Goal: Use online tool/utility: Utilize a website feature to perform a specific function

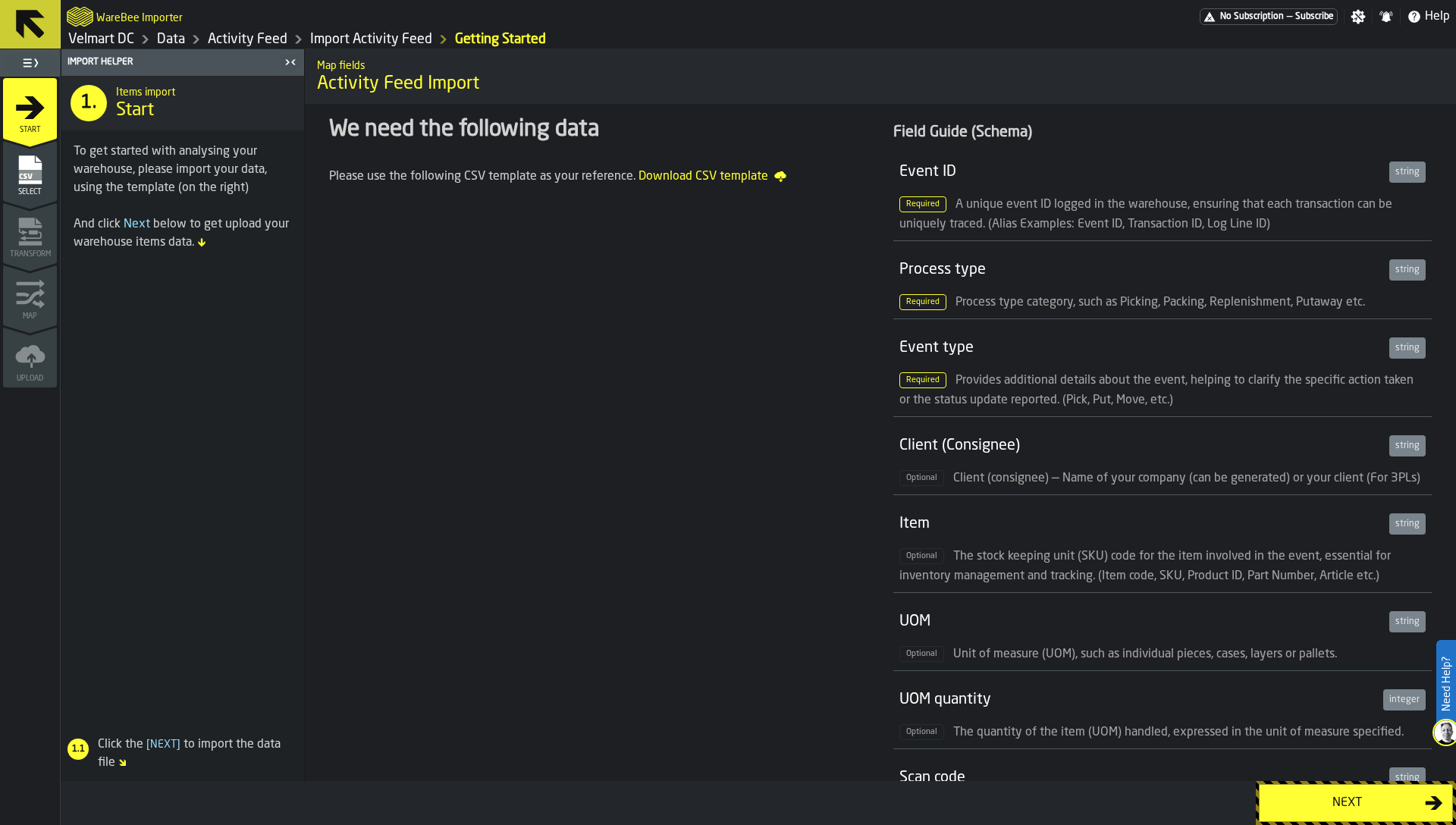
click at [17, 163] on icon "menu Select" at bounding box center [31, 170] width 31 height 31
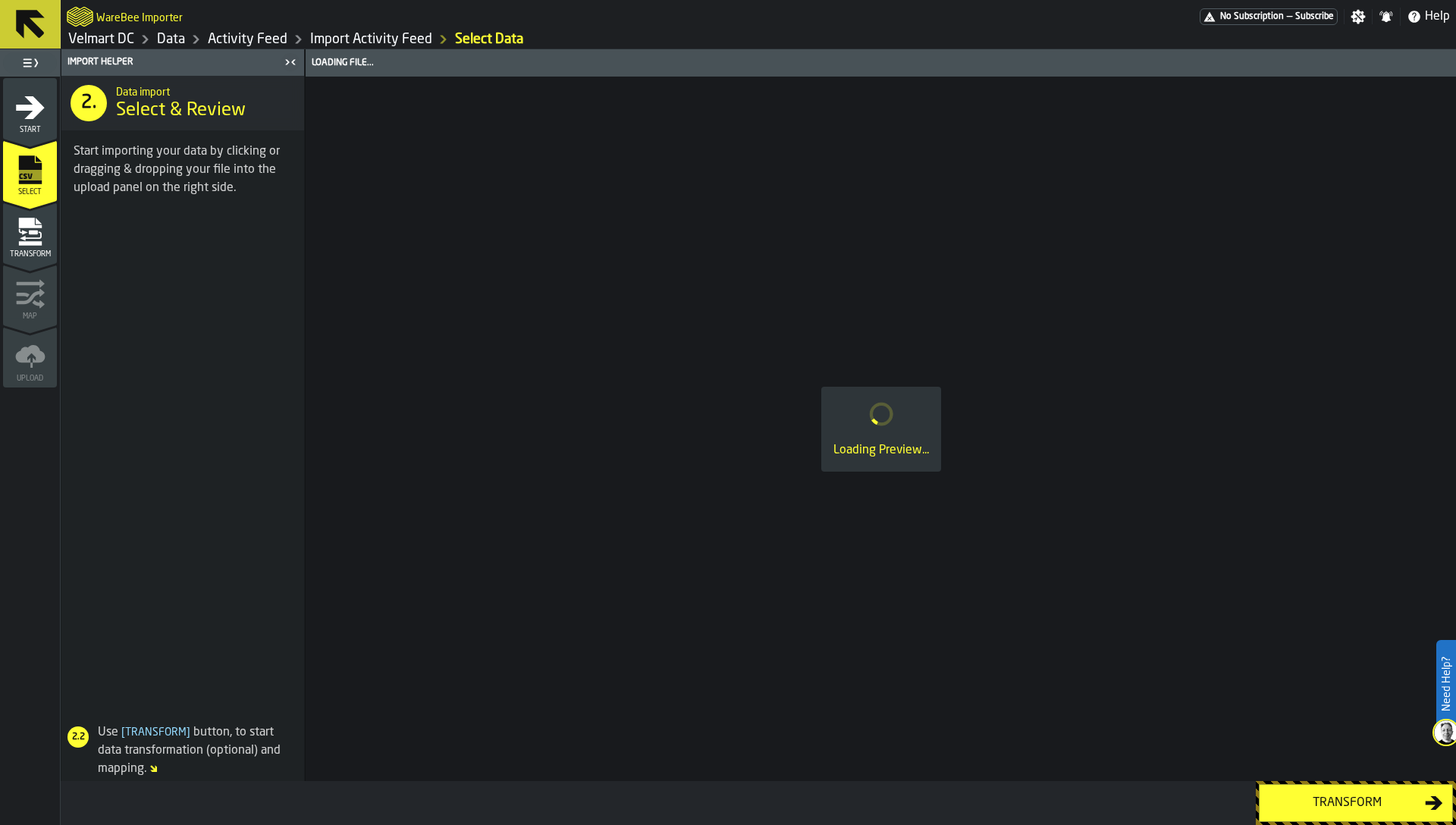
click at [33, 234] on icon "menu Transform" at bounding box center [31, 232] width 31 height 31
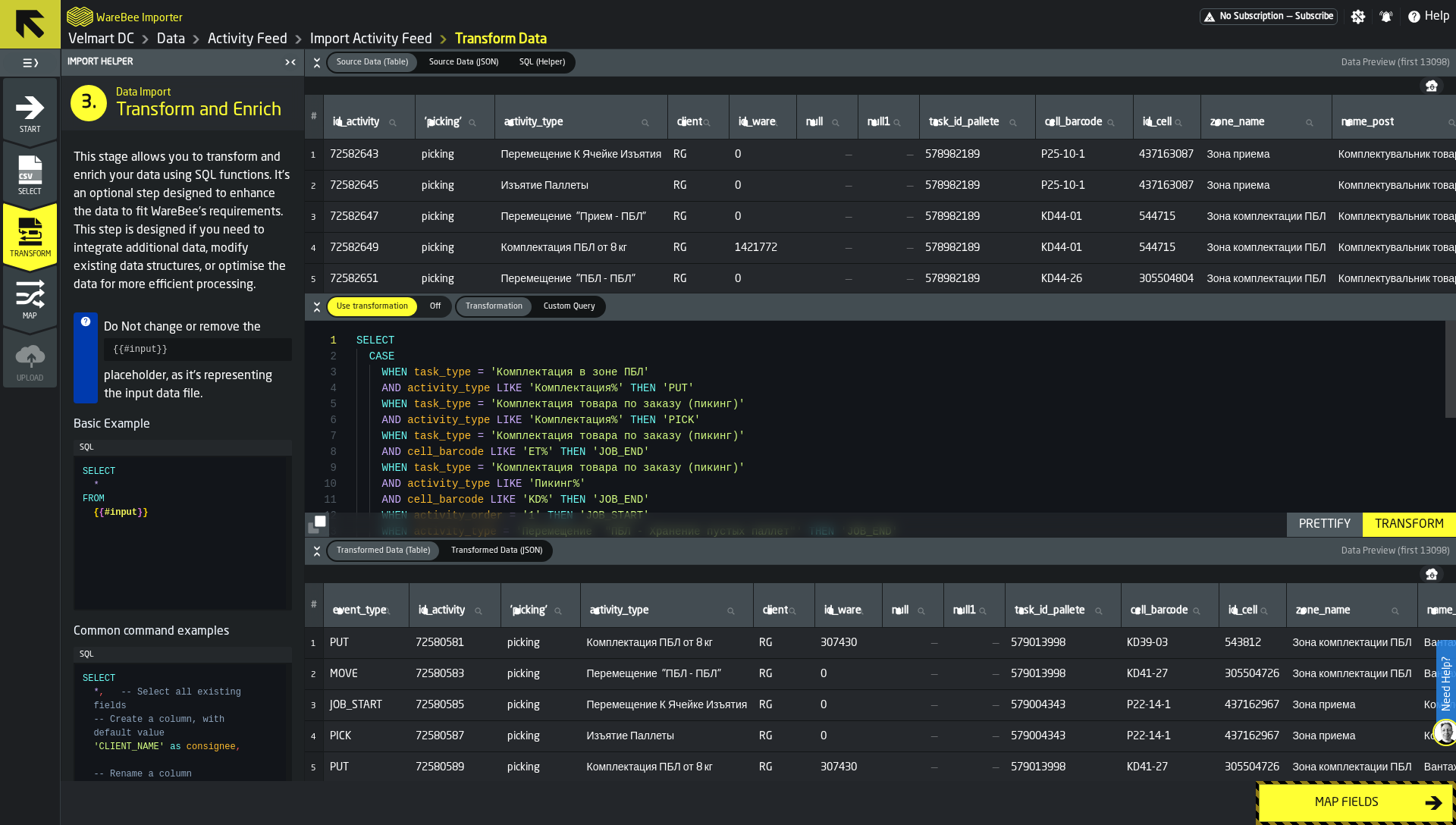
click at [283, 57] on icon "button-toggle-Close me" at bounding box center [290, 61] width 18 height 18
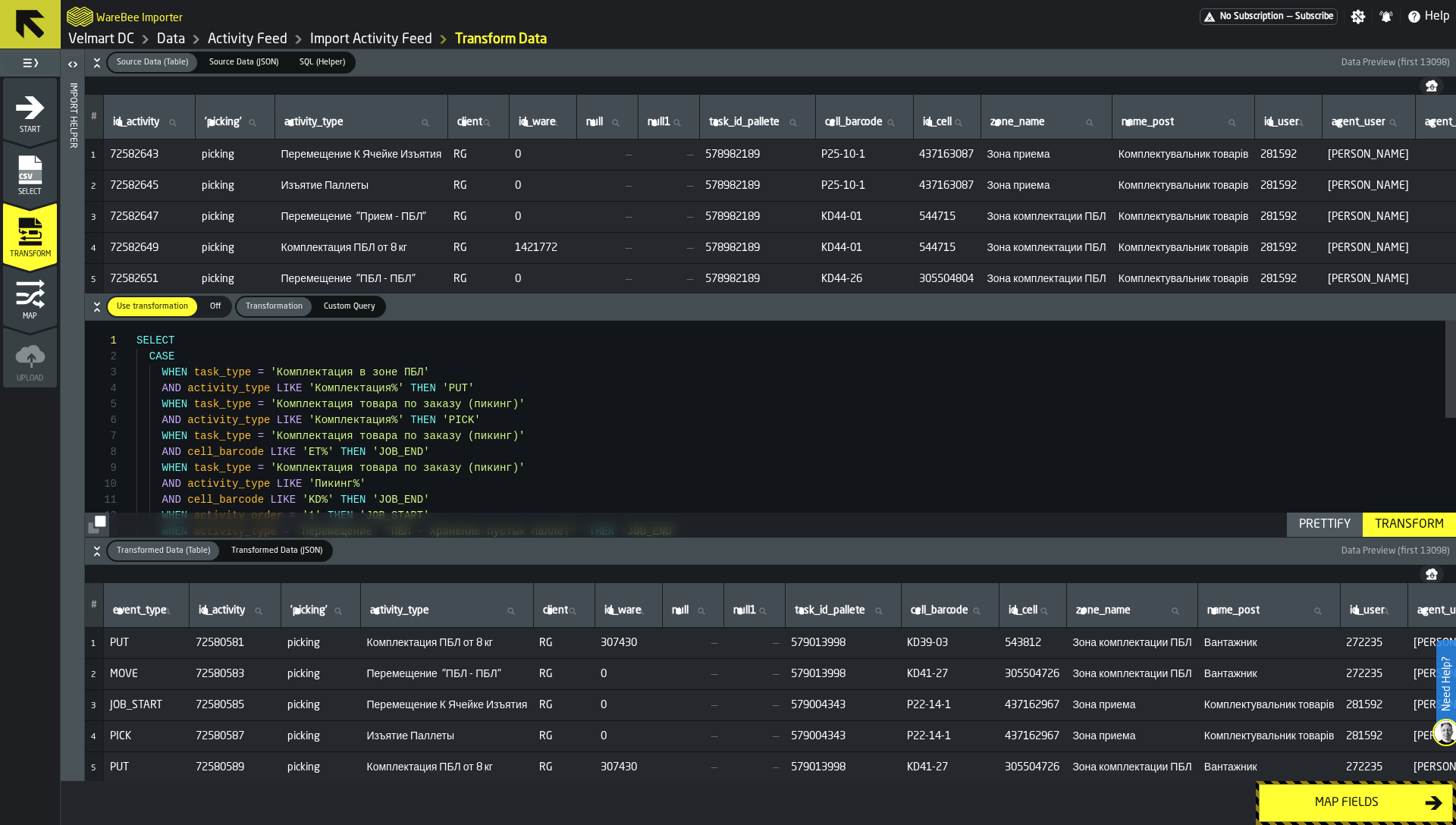
click at [97, 550] on icon "button-" at bounding box center [97, 551] width 15 height 15
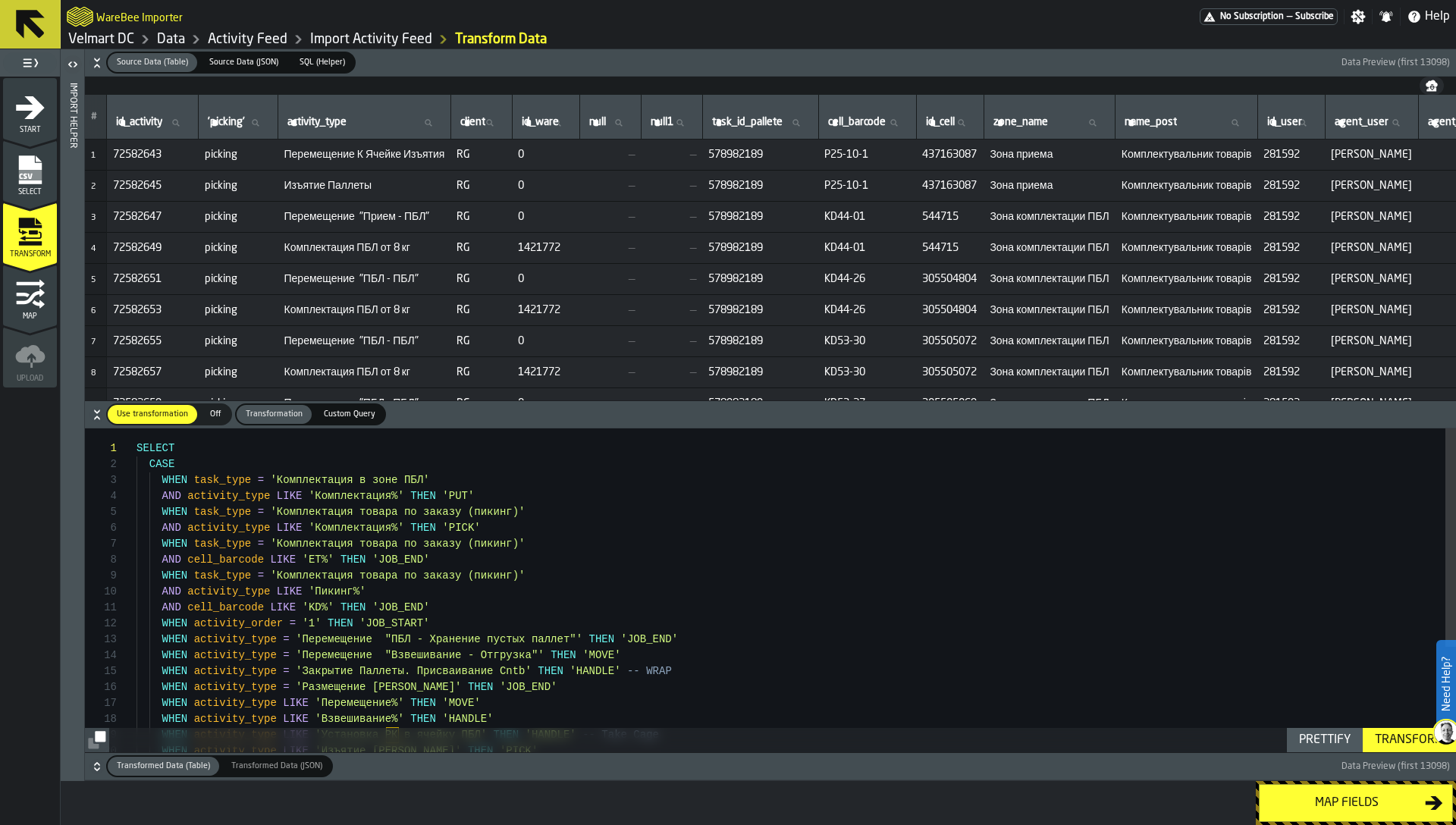
click at [348, 155] on span "Перемещение К Ячейке Изъятия" at bounding box center [365, 155] width 161 height 12
click at [318, 185] on span "Изъятие Паллеты" at bounding box center [365, 185] width 161 height 12
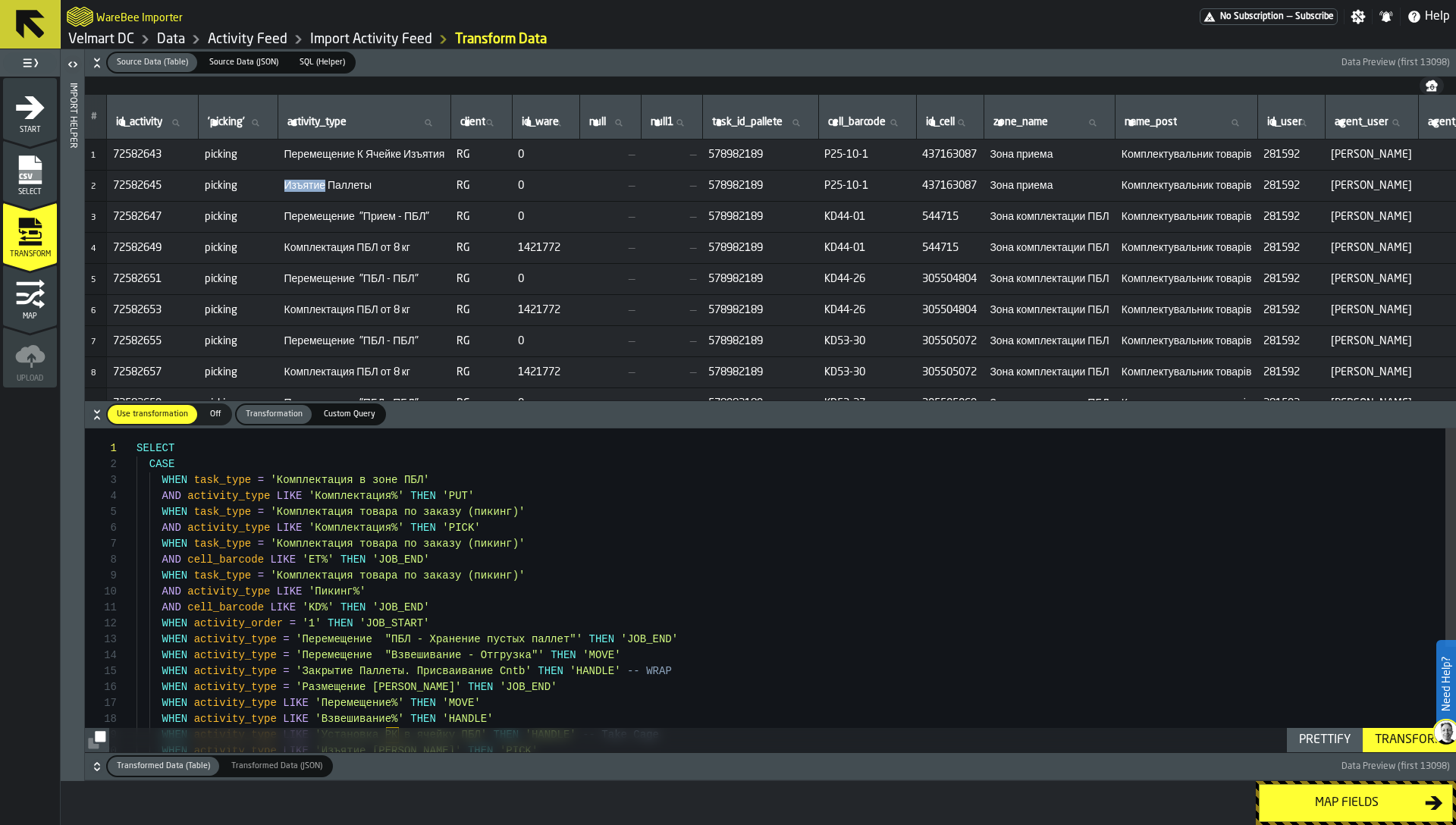
drag, startPoint x: 403, startPoint y: 138, endPoint x: 401, endPoint y: 155, distance: 17.1
click at [401, 155] on span "Перемещение К Ячейке Изъятия" at bounding box center [365, 155] width 161 height 12
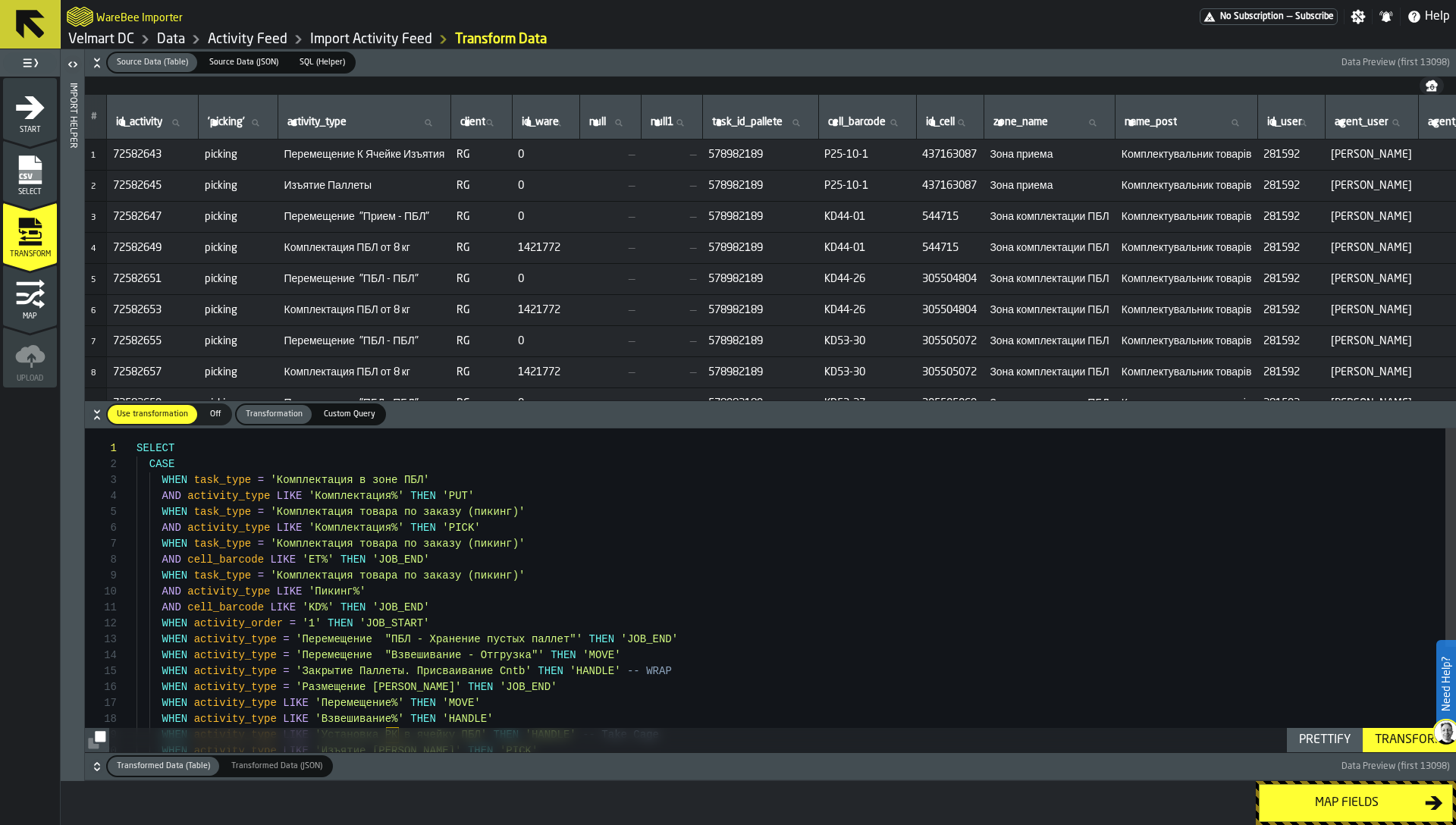
click at [318, 183] on span "Изъятие Паллеты" at bounding box center [365, 185] width 161 height 12
click at [350, 217] on span "Перемещение "Прием - ПБЛ"" at bounding box center [365, 217] width 161 height 12
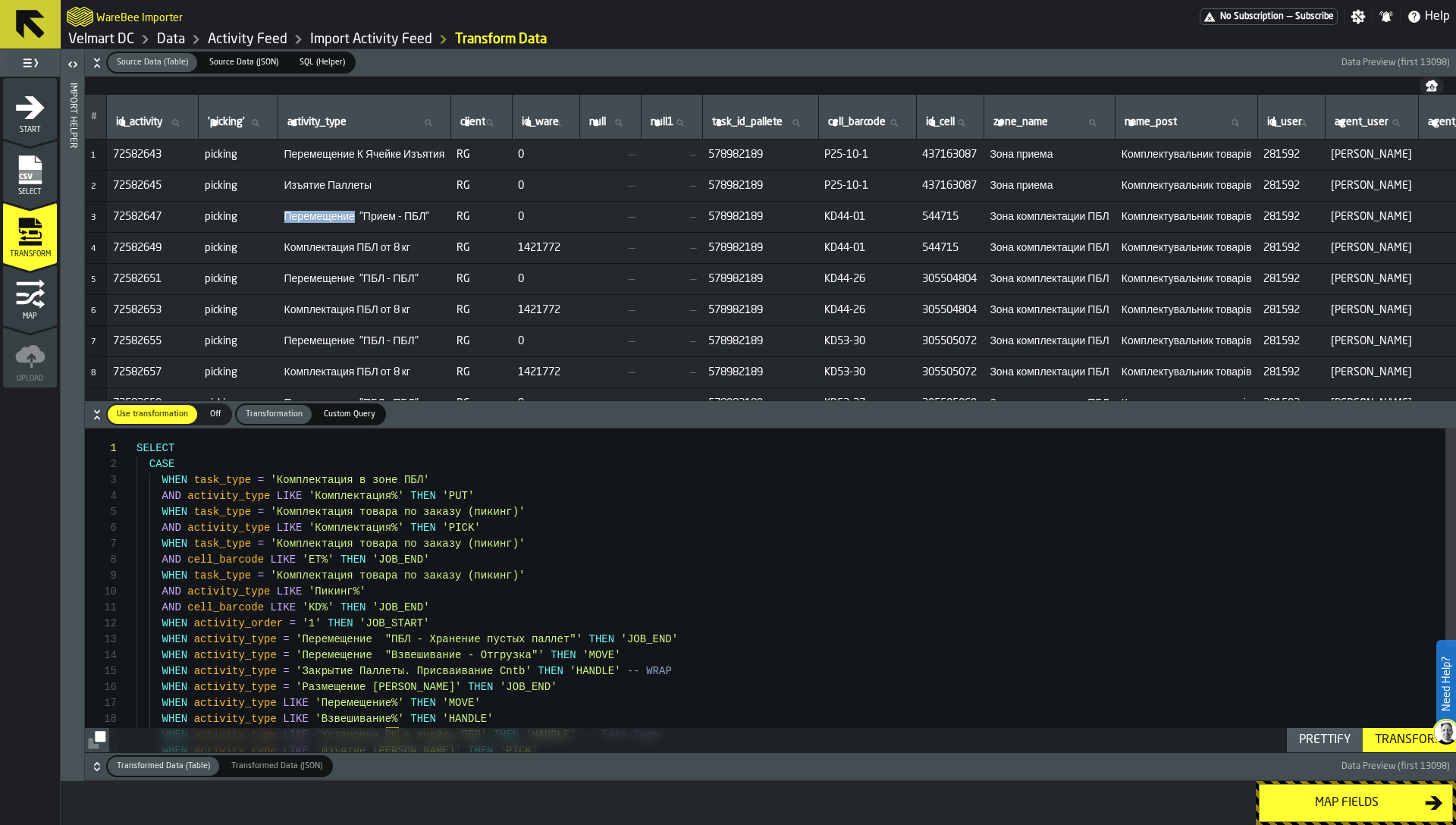
click at [350, 217] on span "Перемещение "Прием - ПБЛ"" at bounding box center [365, 217] width 161 height 12
click at [295, 226] on td "Перемещение "Прием - ПБЛ"" at bounding box center [365, 217] width 173 height 31
click at [310, 214] on span "Перемещение "Прием - ПБЛ"" at bounding box center [365, 217] width 161 height 12
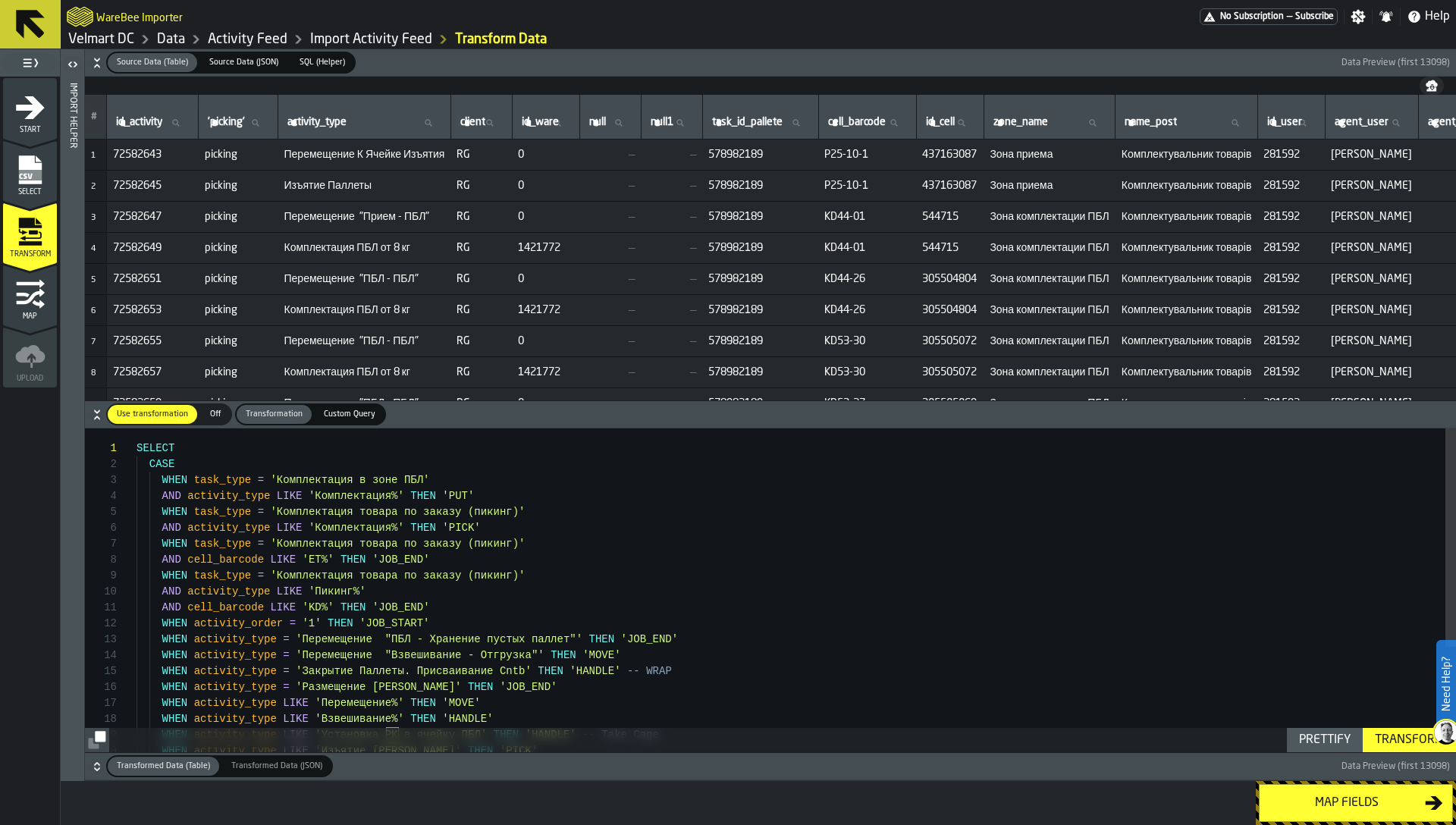
click at [279, 215] on td "picking" at bounding box center [238, 217] width 79 height 31
click at [296, 214] on span "Перемещение "Прием - ПБЛ"" at bounding box center [365, 217] width 161 height 12
click at [301, 251] on span "Комплектация ПБЛ от 8 кг" at bounding box center [365, 248] width 161 height 12
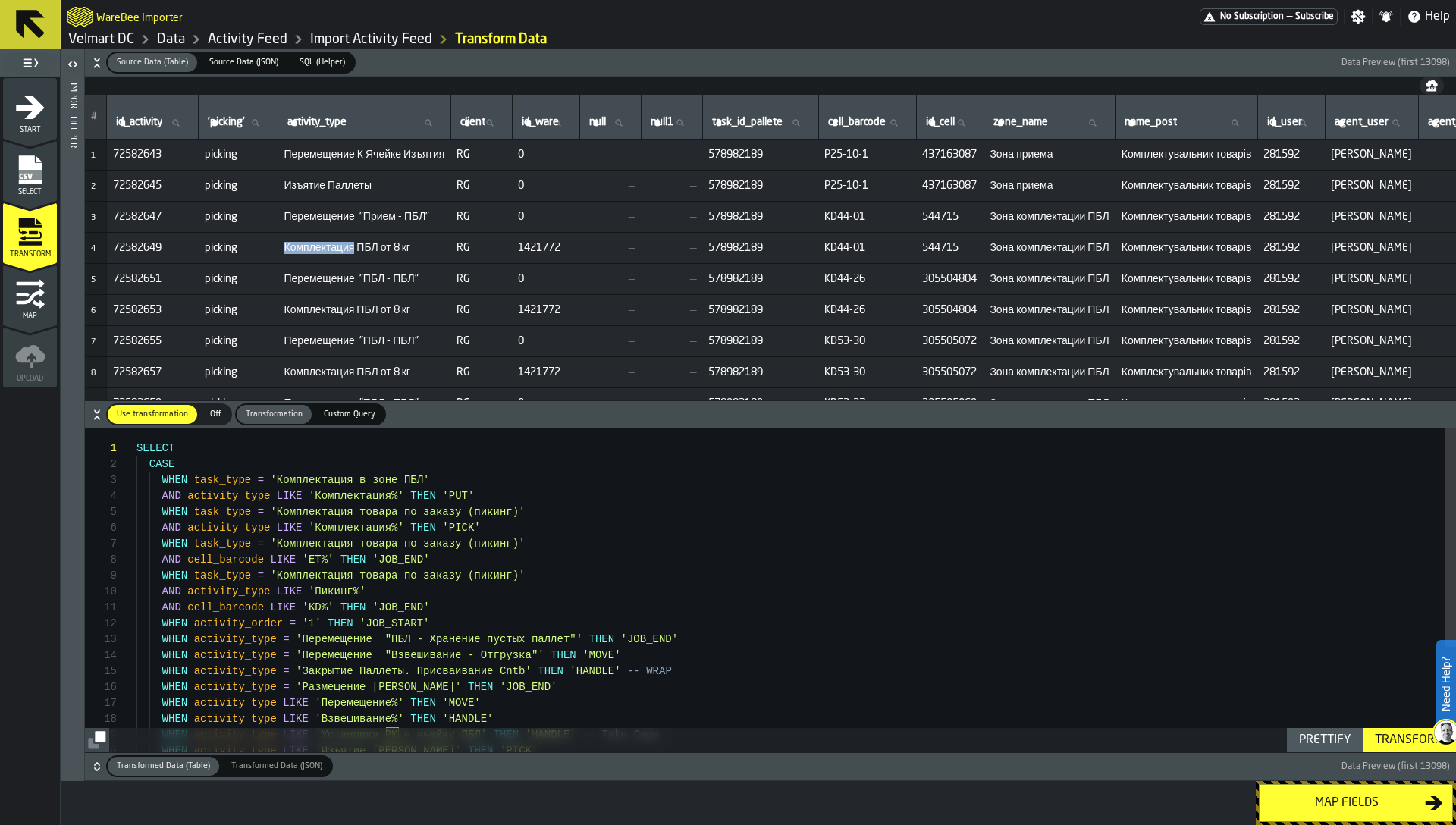
click at [301, 251] on span "Комплектация ПБЛ от 8 кг" at bounding box center [365, 248] width 161 height 12
click at [322, 281] on span "Перемещение "ПБЛ - ПБЛ"" at bounding box center [365, 279] width 161 height 12
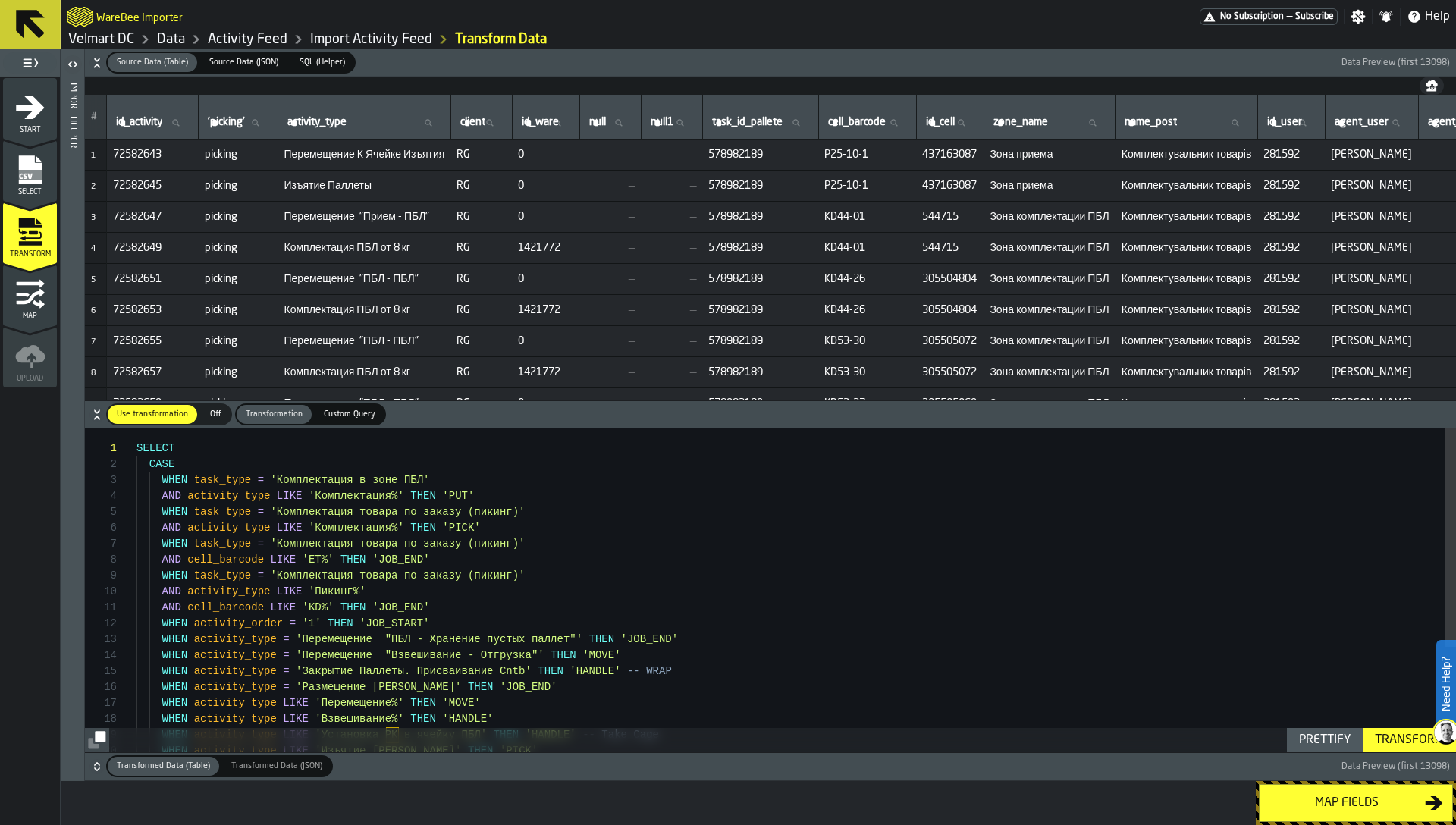
click at [326, 314] on span "Комплектация ПБЛ от 8 кг" at bounding box center [365, 310] width 161 height 12
click at [327, 337] on span "Перемещение "ПБЛ - ПБЛ"" at bounding box center [365, 341] width 161 height 12
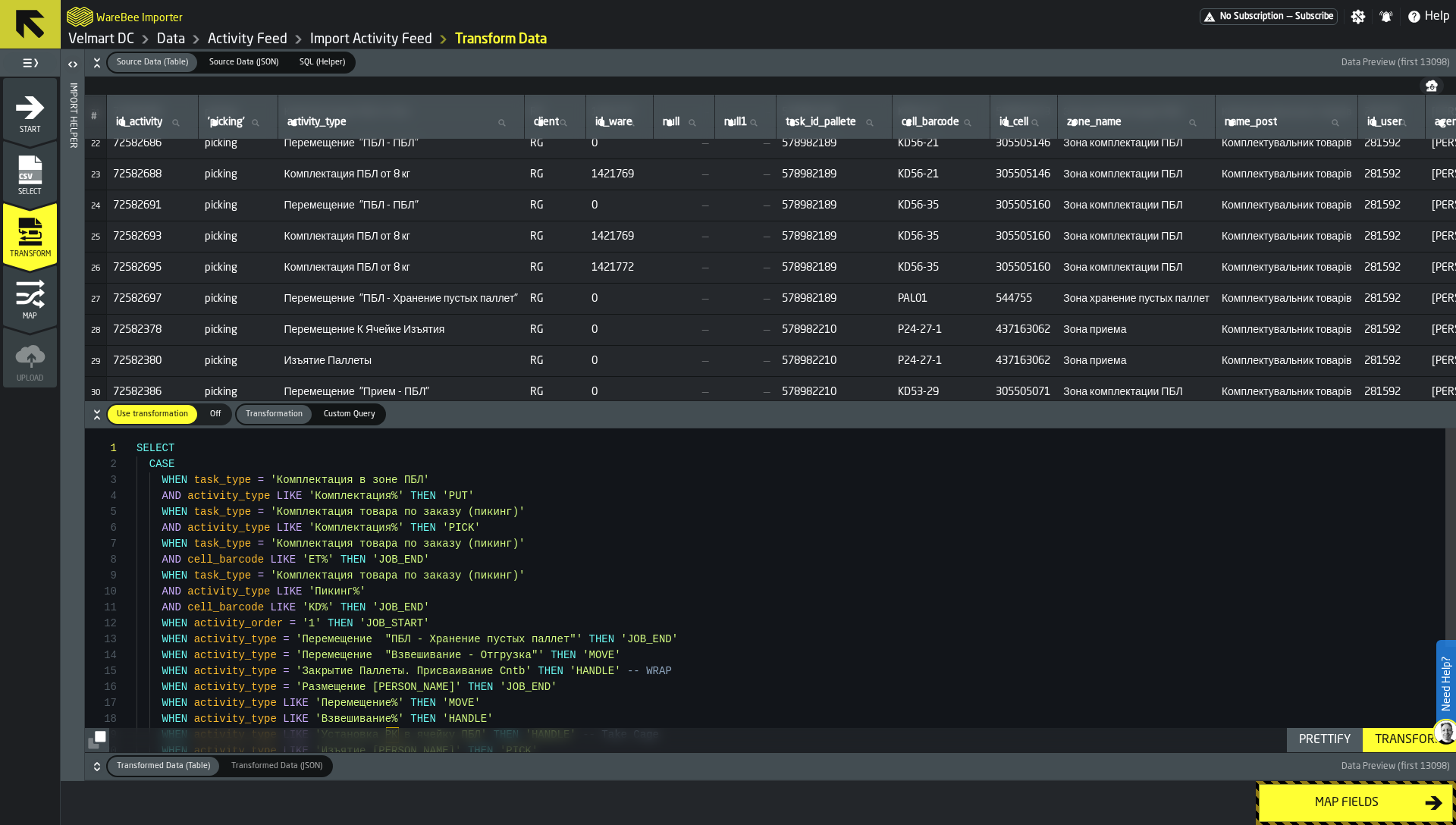
scroll to position [669, 0]
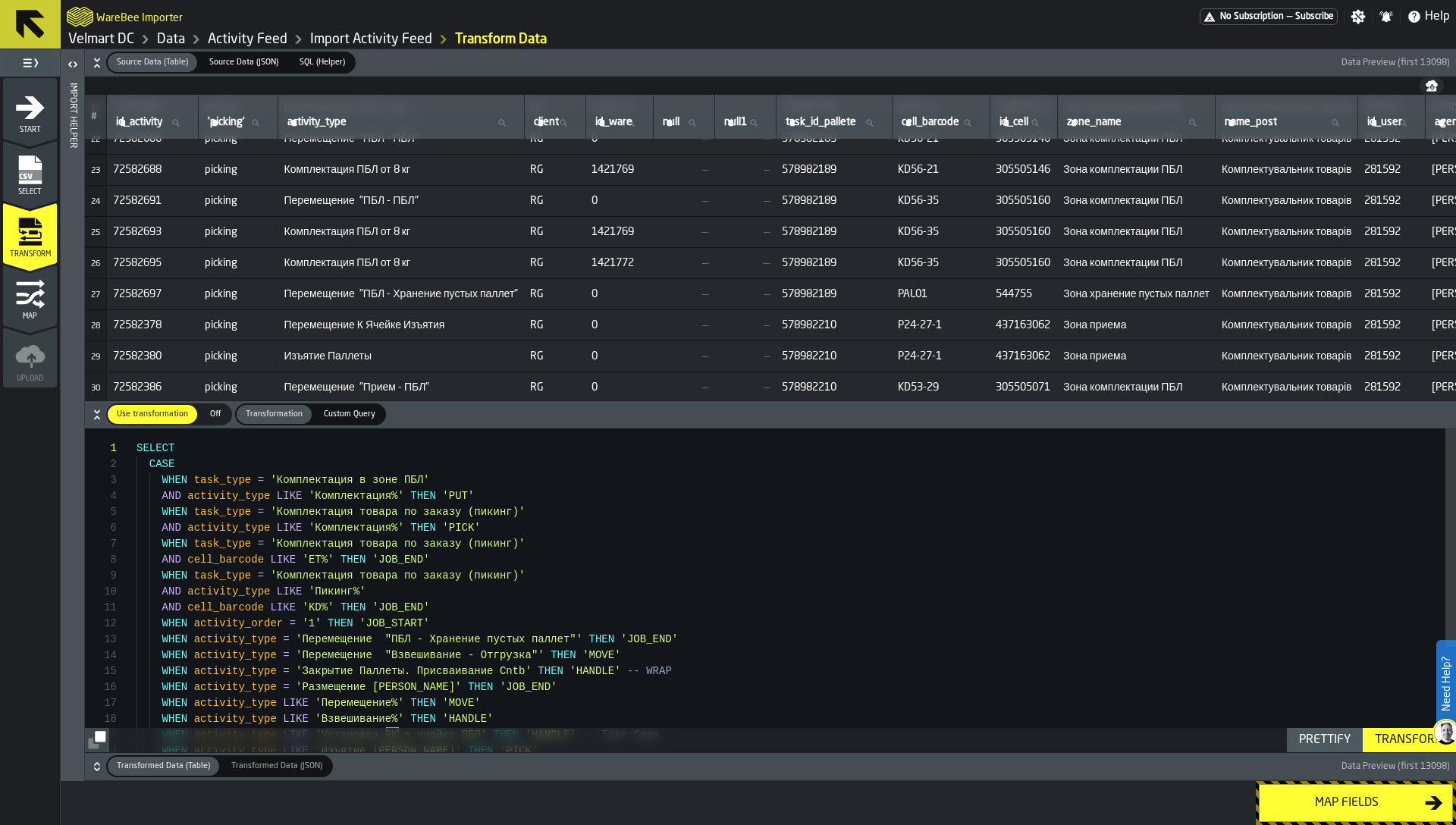
click at [332, 327] on span "Перемещение К Ячейке Изъятия" at bounding box center [402, 325] width 234 height 12
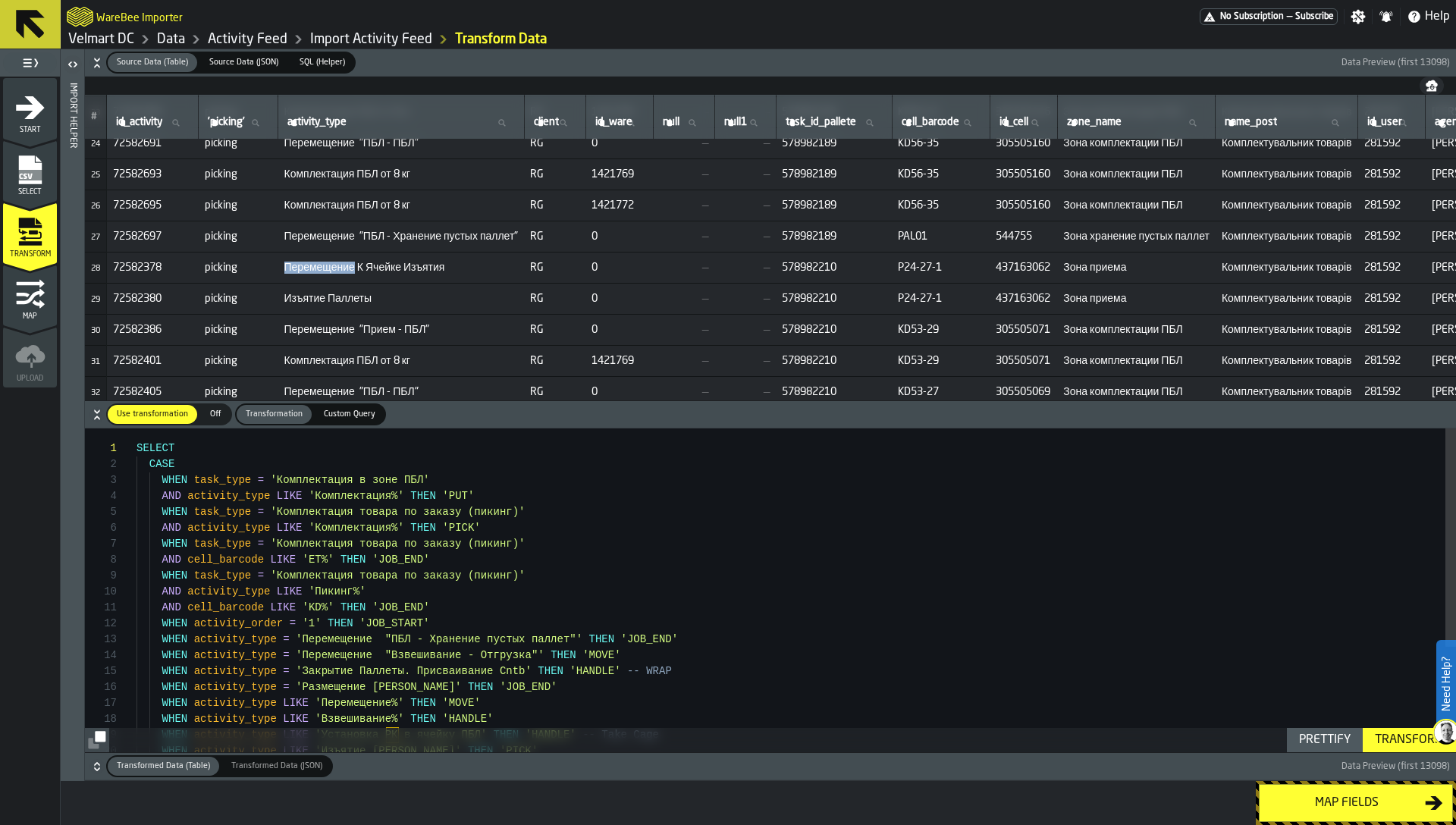
scroll to position [733, 0]
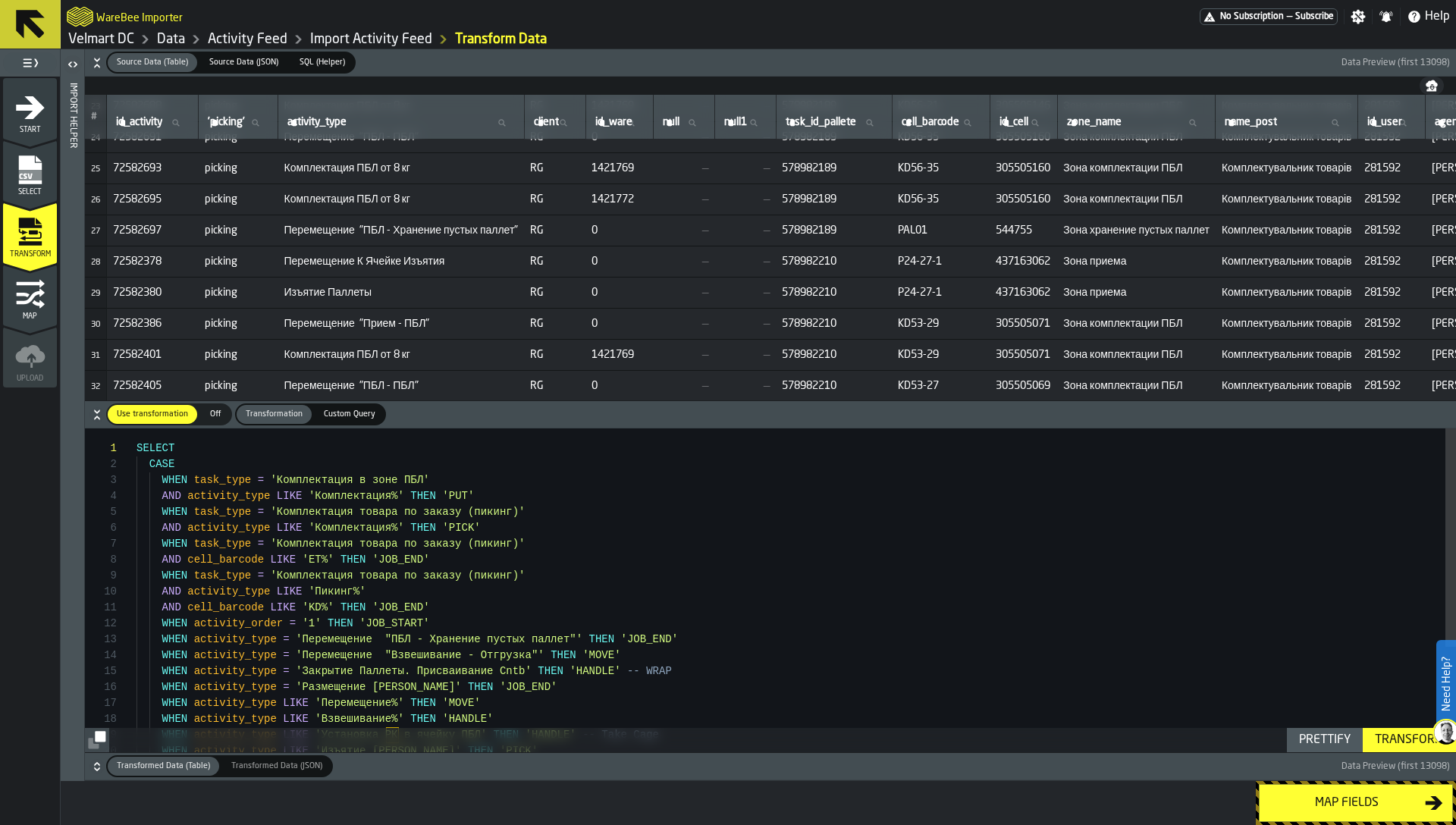
click at [305, 259] on span "Перемещение К Ячейке Изъятия" at bounding box center [402, 261] width 234 height 12
click at [596, 658] on div "WHEN task_type = 'Комплектация товара по заказу (пикинг)' AND cell_barcode LIKE…" at bounding box center [796, 668] width 1320 height 478
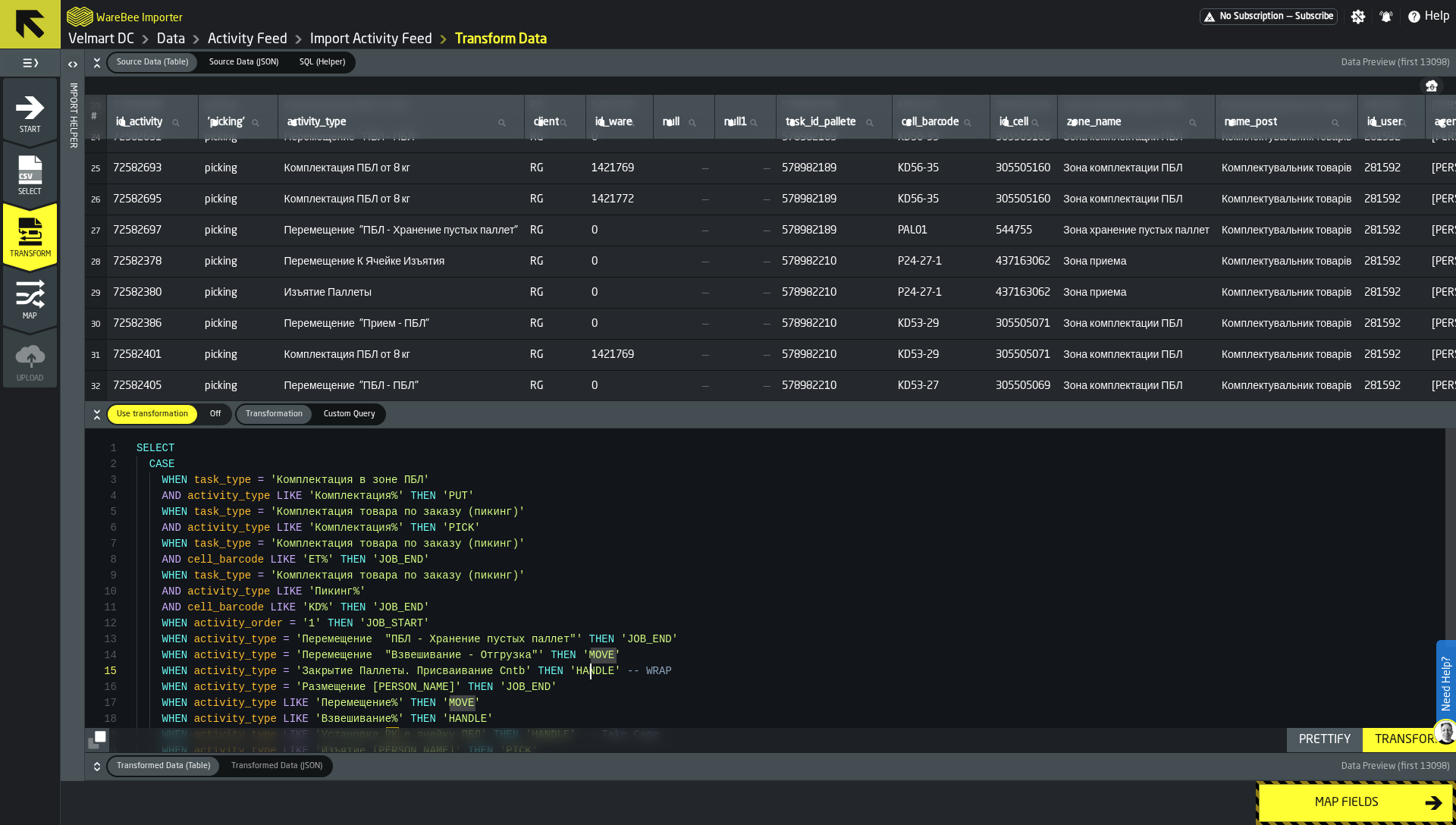
click at [591, 672] on div "WHEN task_type = 'Комплектация товара по заказу (пикинг)' AND cell_barcode LIKE…" at bounding box center [796, 668] width 1320 height 478
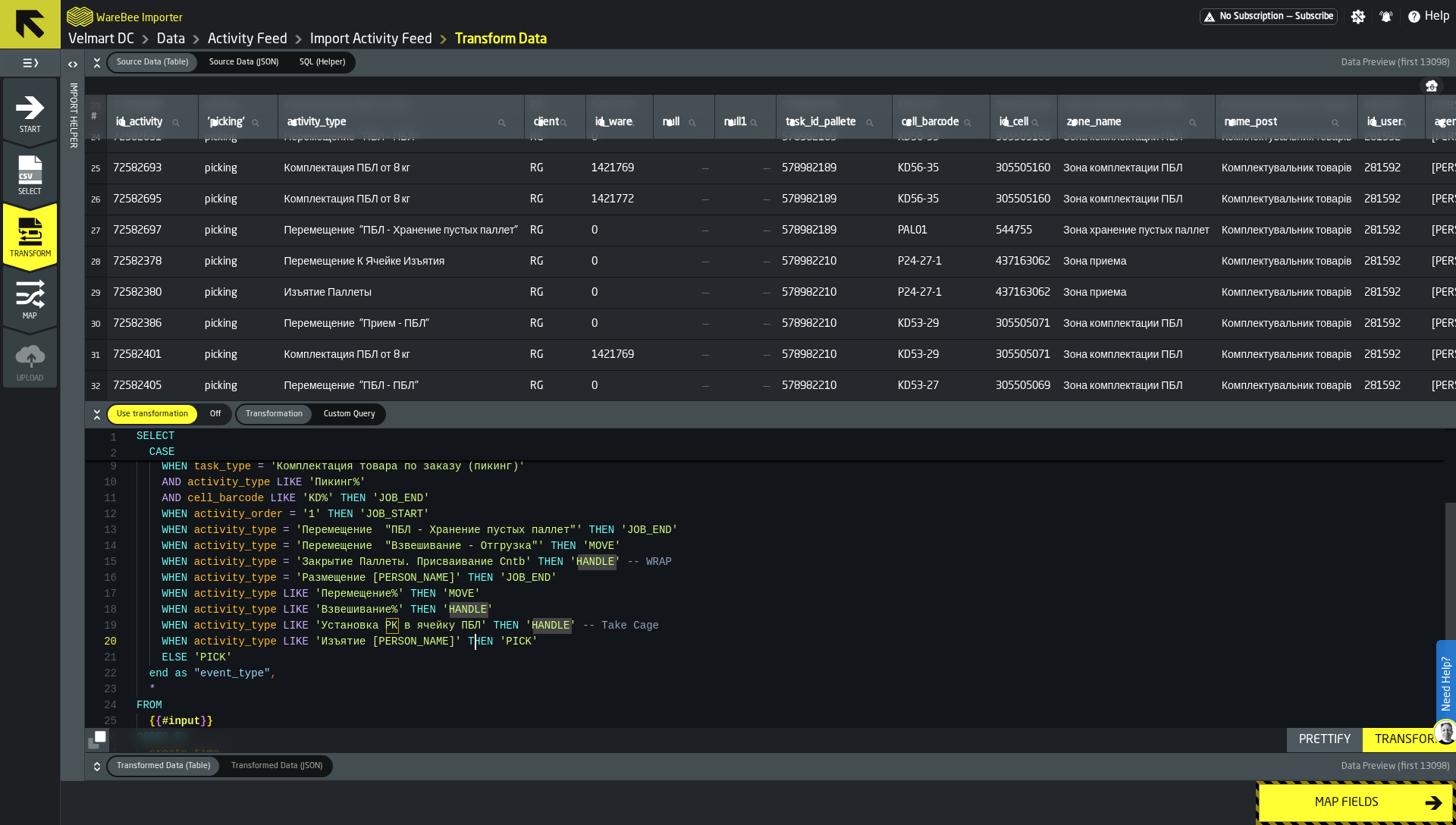
click at [477, 636] on div "WHEN task_type = 'Комплектация товара по заказу (пикинг)' AND cell_barcode LIKE…" at bounding box center [796, 559] width 1320 height 478
click at [547, 626] on div "WHEN task_type = 'Комплектация товара по заказу (пикинг)' AND cell_barcode LIKE…" at bounding box center [796, 559] width 1320 height 478
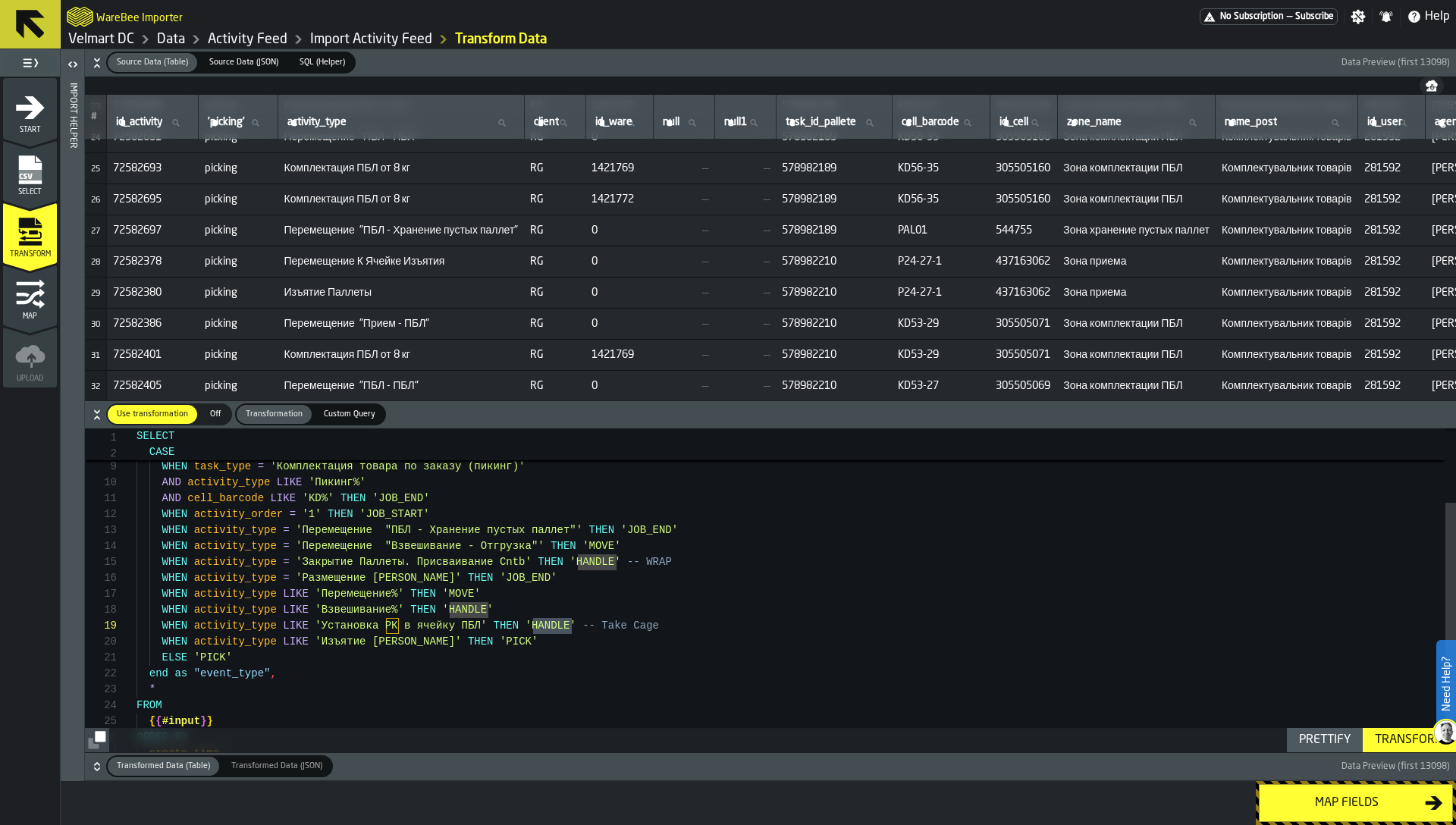
click at [464, 608] on div "WHEN task_type = 'Комплектация товара по заказу (пикинг)' AND cell_barcode LIKE…" at bounding box center [796, 559] width 1320 height 478
click at [463, 608] on div "WHEN task_type = 'Комплектация товара по заказу (пикинг)' AND cell_barcode LIKE…" at bounding box center [796, 559] width 1320 height 478
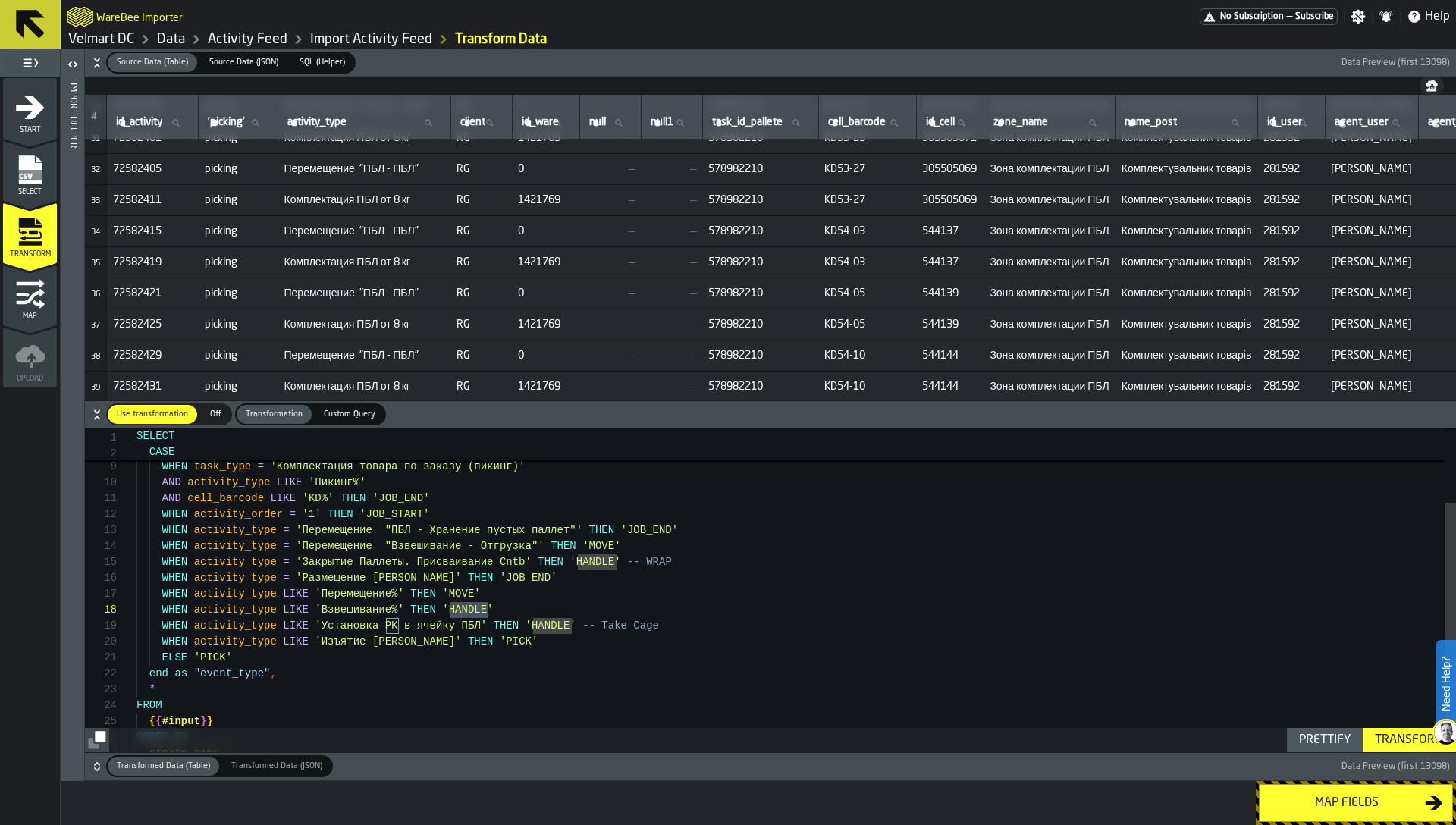
scroll to position [948, 0]
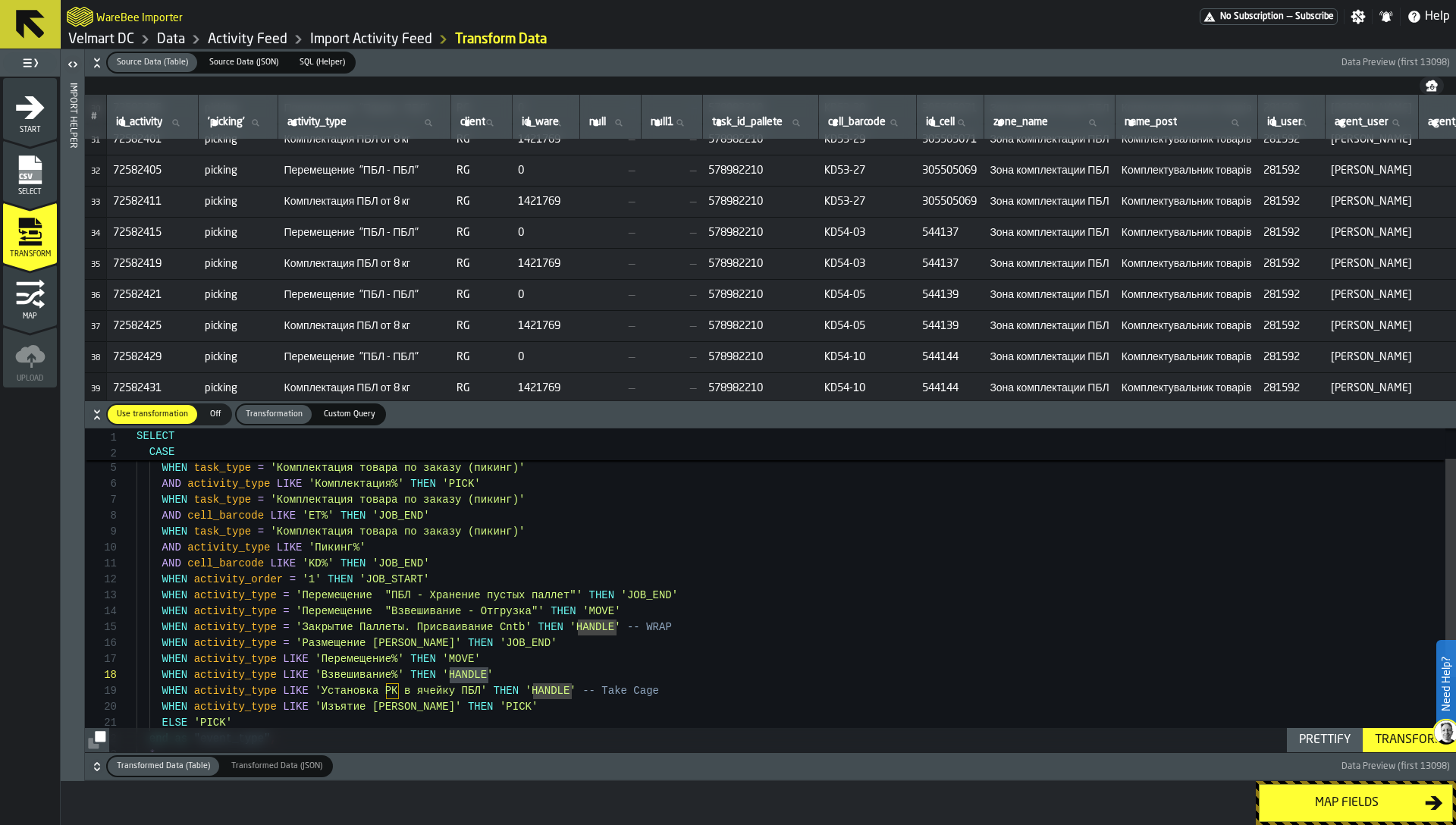
click at [222, 321] on span "picking" at bounding box center [238, 326] width 68 height 12
click at [591, 626] on div "WHEN task_type = 'Комплектация товара по заказу (пикинг)' AND cell_barcode LIKE…" at bounding box center [796, 623] width 1320 height 478
type textarea "**********"
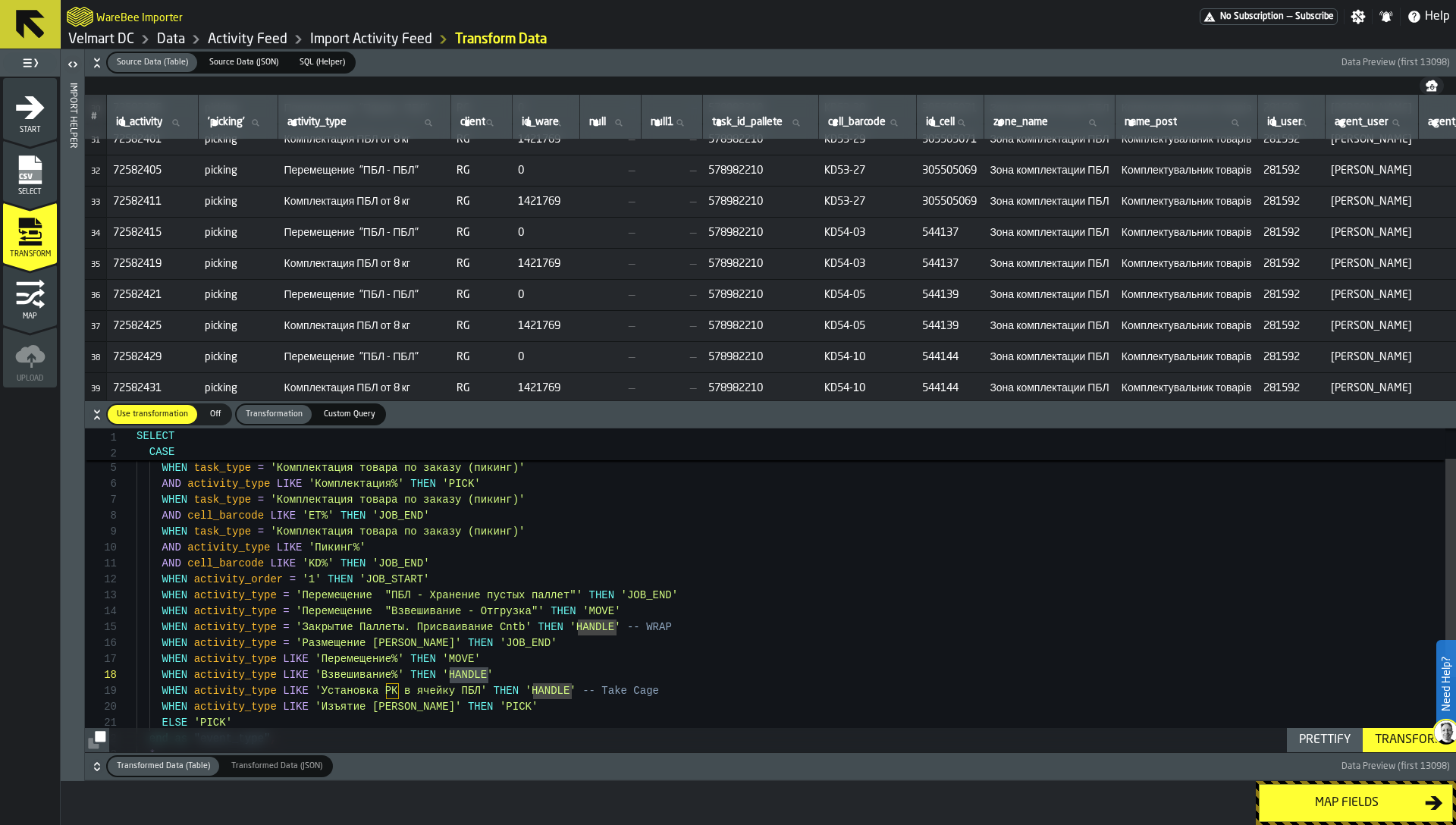
scroll to position [64, 0]
click at [591, 626] on div "WHEN task_type = 'Комплектация товара по заказу (пикинг)' AND cell_barcode LIKE…" at bounding box center [796, 623] width 1320 height 478
click at [594, 624] on div "WHEN task_type = 'Комплектация товара по заказу (пикинг)' AND cell_barcode LIKE…" at bounding box center [796, 623] width 1320 height 478
click at [327, 621] on div "WHEN task_type = 'Комплектация товара по заказу (пикинг)' AND cell_barcode LIKE…" at bounding box center [796, 623] width 1320 height 478
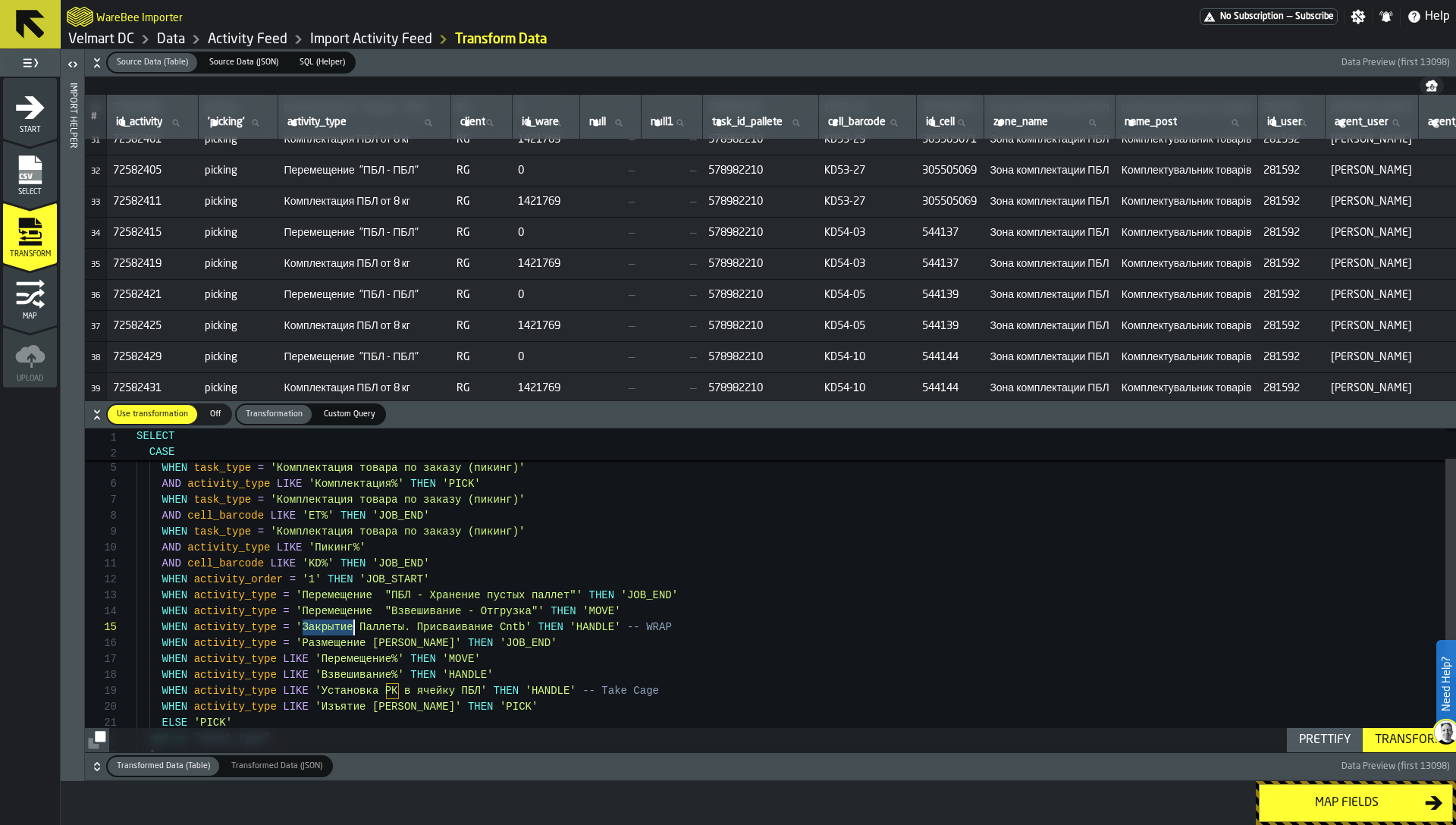
click at [327, 621] on div "WHEN task_type = 'Комплектация товара по заказу (пикинг)' AND cell_barcode LIKE…" at bounding box center [796, 623] width 1320 height 478
click at [339, 123] on label "activity_type activity_type" at bounding box center [364, 122] width 160 height 20
click at [339, 123] on input "activity_type activity_type" at bounding box center [364, 122] width 160 height 20
paste input "********"
type input "********"
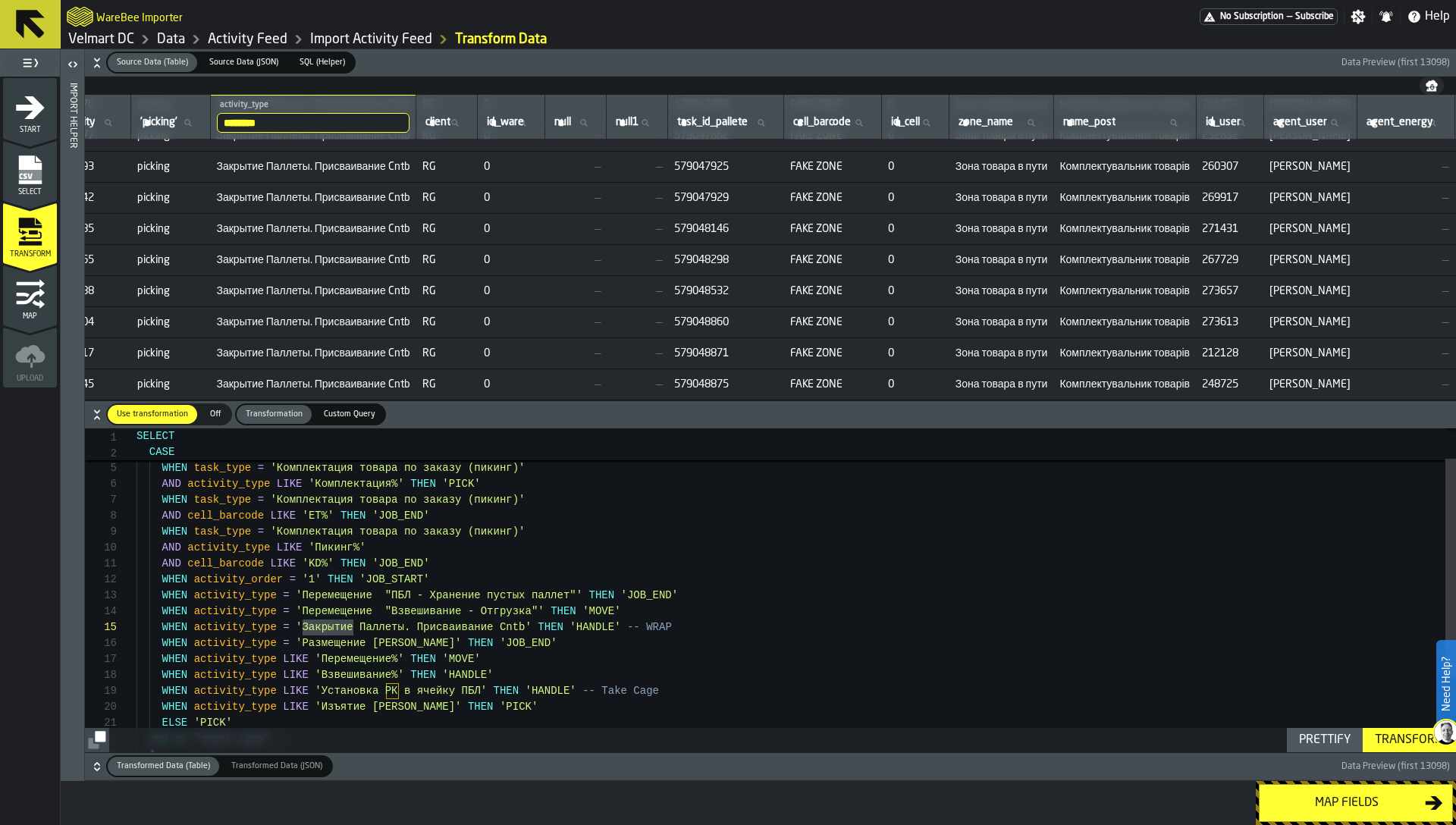
scroll to position [800, 0]
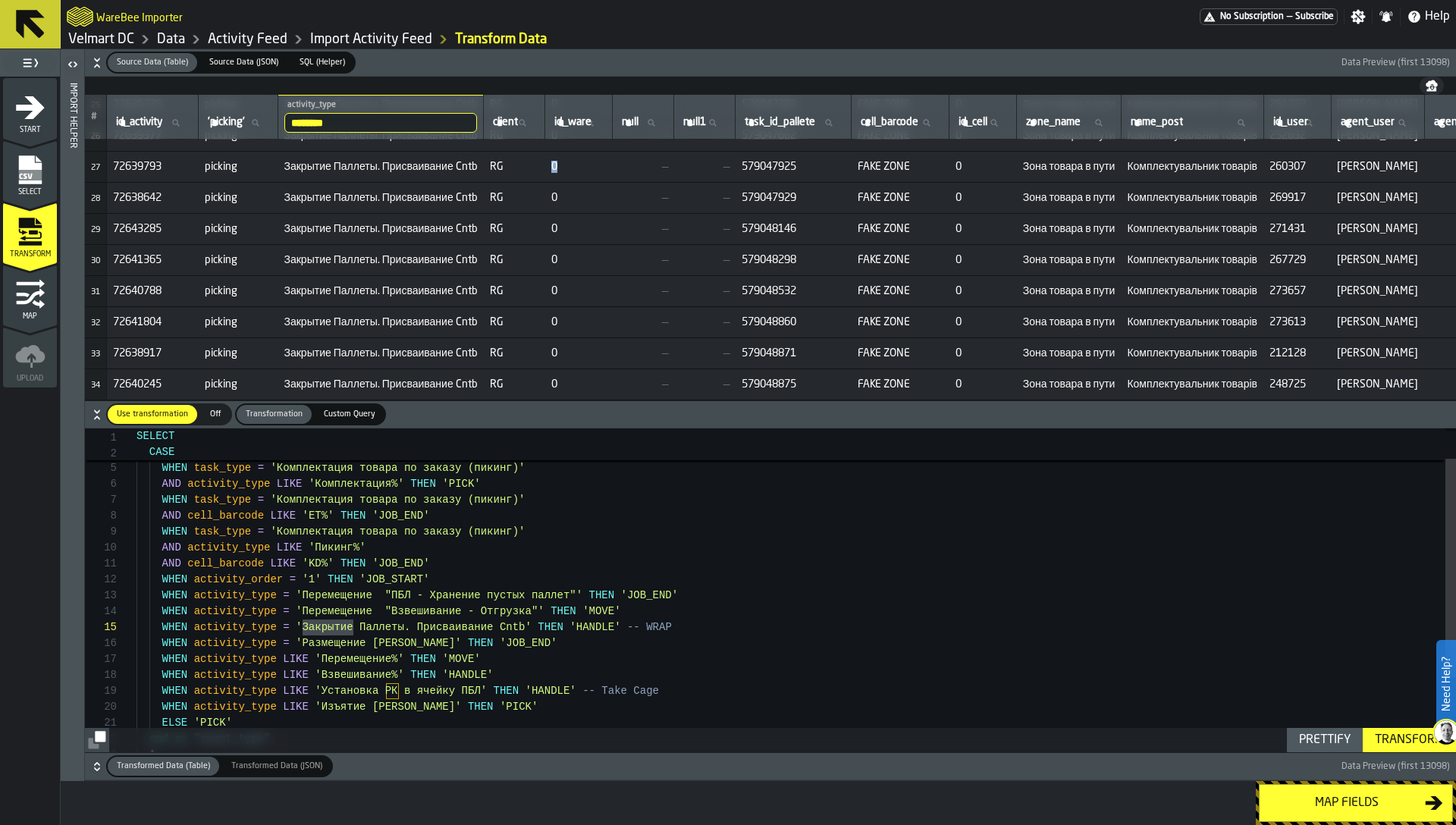
click at [576, 161] on span "0" at bounding box center [578, 167] width 56 height 12
drag, startPoint x: 567, startPoint y: 164, endPoint x: 760, endPoint y: 172, distance: 193.2
click at [766, 171] on tr "27 72639793 picking Закрытие Паллеты. Присваивание Cntb RG 0 — — 579047925 FAKE…" at bounding box center [1362, 167] width 2556 height 31
click at [640, 182] on td "—" at bounding box center [643, 197] width 62 height 31
drag, startPoint x: 569, startPoint y: 161, endPoint x: 592, endPoint y: 159, distance: 23.1
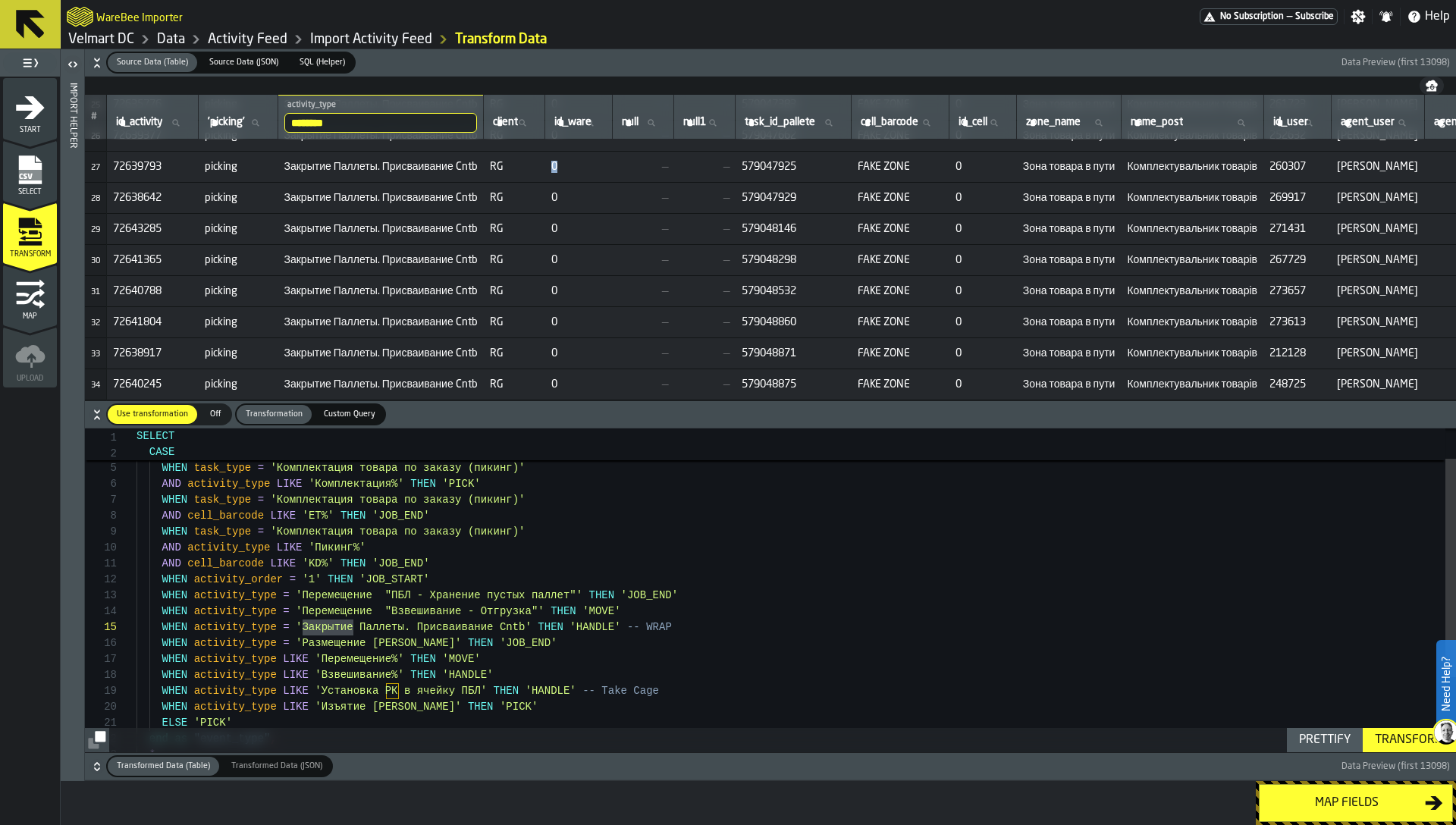
click at [592, 161] on span "0" at bounding box center [578, 167] width 56 height 12
click at [660, 166] on span "—" at bounding box center [643, 167] width 50 height 12
drag, startPoint x: 755, startPoint y: 167, endPoint x: 734, endPoint y: 166, distance: 21.0
click at [734, 166] on td "—" at bounding box center [705, 167] width 62 height 31
